Goal: Find specific page/section: Find specific page/section

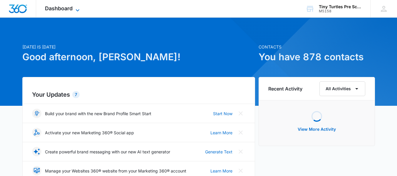
click at [79, 11] on icon at bounding box center [77, 10] width 7 height 7
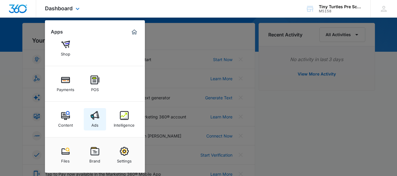
scroll to position [59, 0]
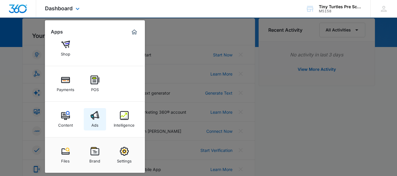
click at [98, 118] on img at bounding box center [94, 115] width 9 height 9
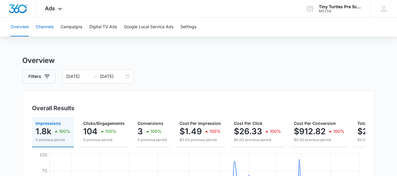
click at [47, 27] on button "Channels" at bounding box center [45, 27] width 18 height 19
click at [69, 28] on button "Campaigns" at bounding box center [71, 27] width 22 height 19
